Goal: Register for event/course

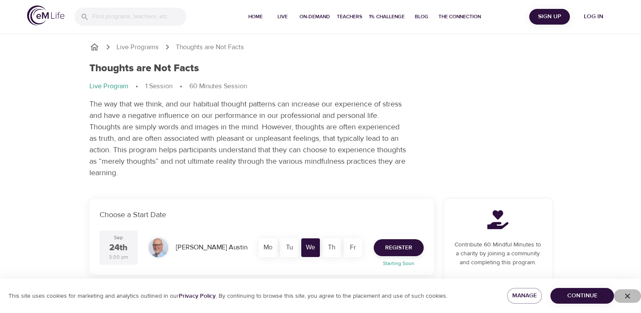
click at [627, 294] on icon "button" at bounding box center [627, 295] width 8 height 8
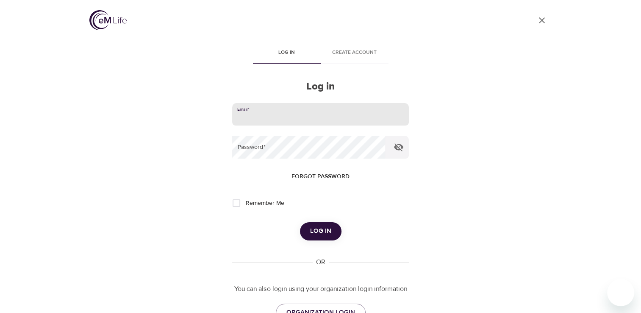
click at [277, 111] on input "email" at bounding box center [320, 114] width 176 height 23
type input "[EMAIL_ADDRESS][DOMAIN_NAME]"
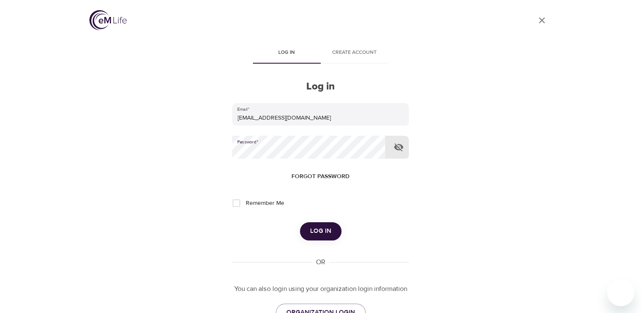
click at [309, 229] on button "Log in" at bounding box center [321, 231] width 42 height 18
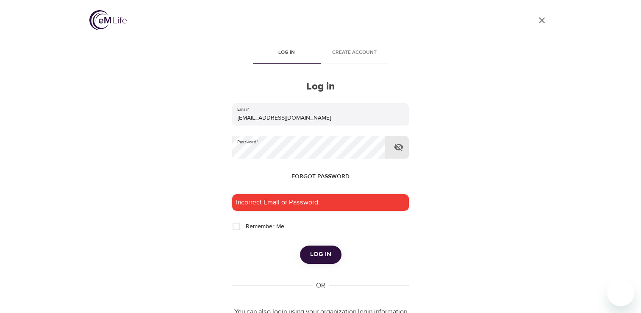
click at [395, 147] on icon "button" at bounding box center [398, 147] width 9 height 8
click at [318, 256] on span "Log in" at bounding box center [320, 254] width 21 height 11
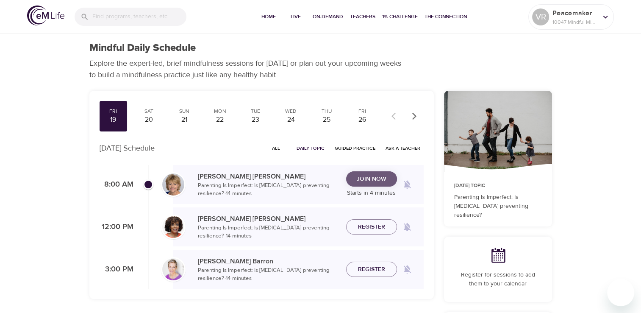
click at [373, 180] on span "Join Now" at bounding box center [372, 179] width 30 height 11
